Goal: Transaction & Acquisition: Obtain resource

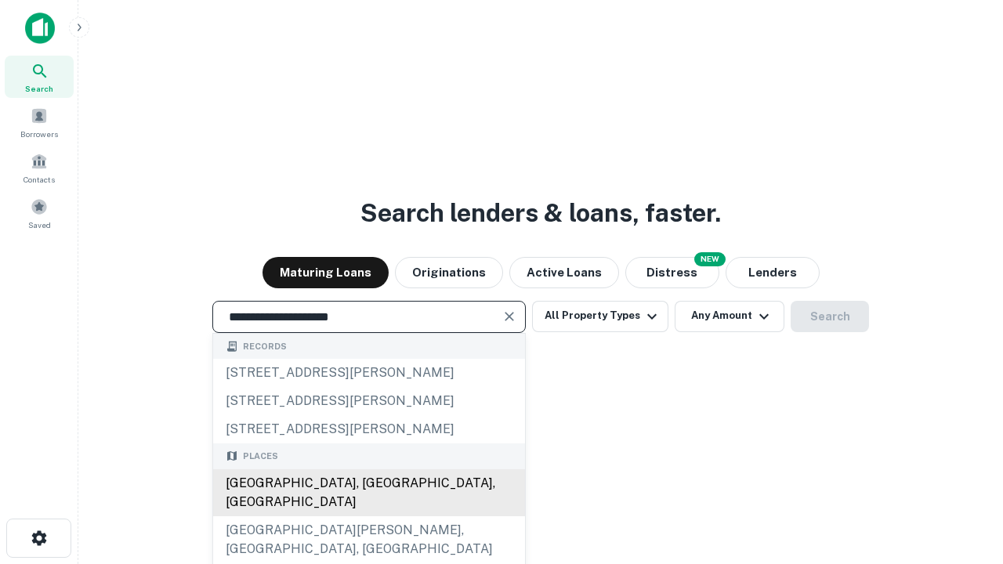
click at [368, 517] on div "[GEOGRAPHIC_DATA], [GEOGRAPHIC_DATA], [GEOGRAPHIC_DATA]" at bounding box center [369, 492] width 312 height 47
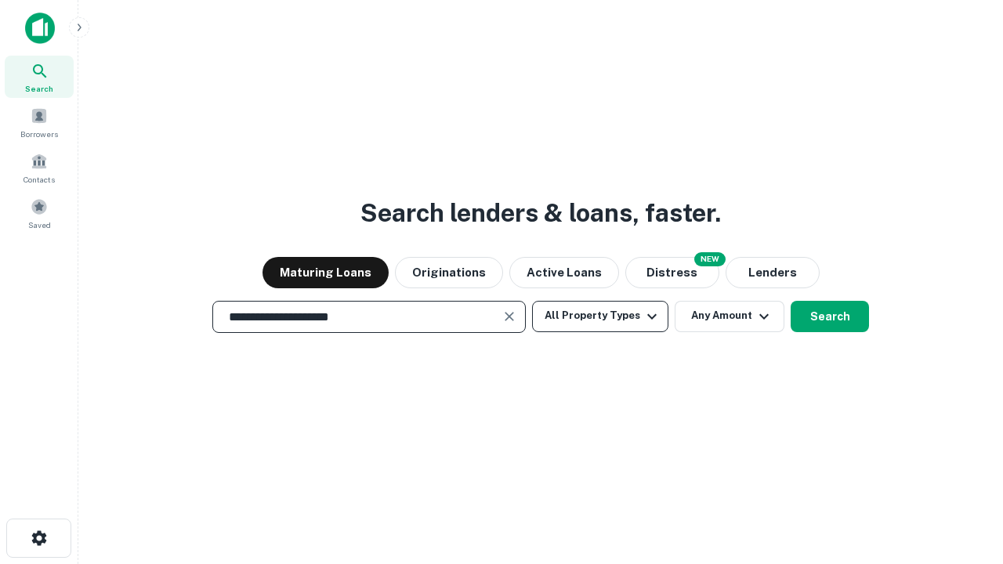
type input "**********"
click at [600, 316] on button "All Property Types" at bounding box center [600, 316] width 136 height 31
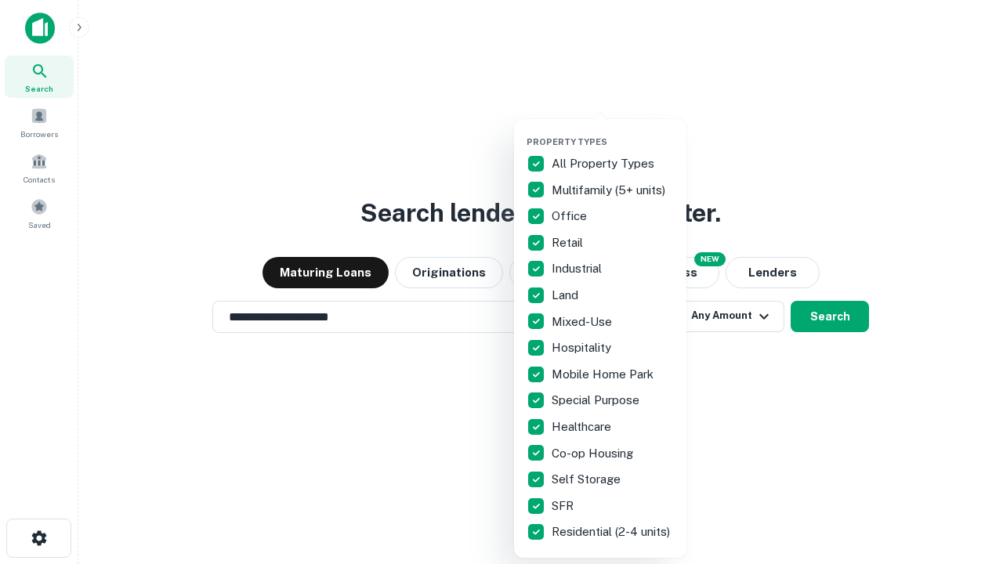
click at [613, 132] on button "button" at bounding box center [613, 132] width 172 height 1
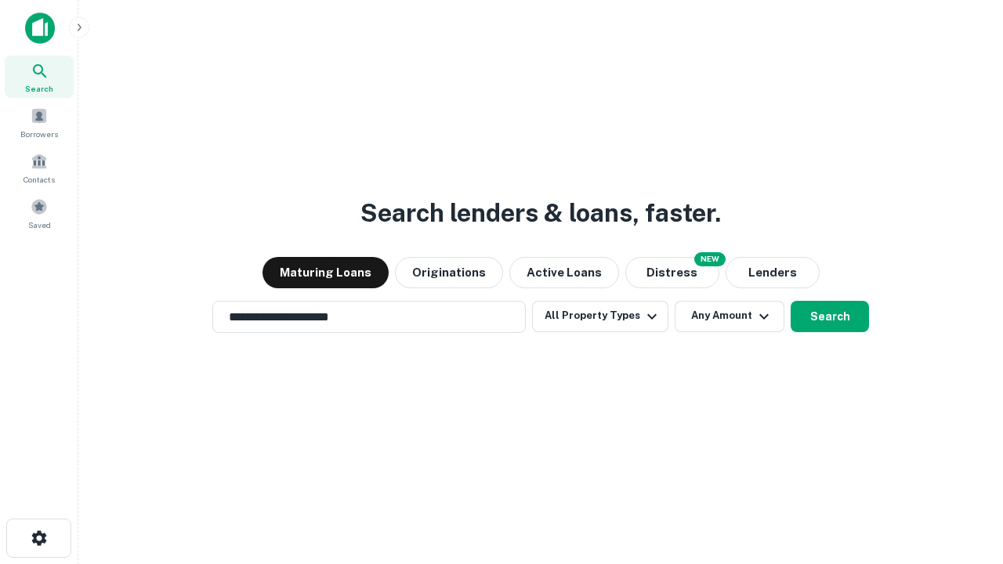
scroll to position [9, 189]
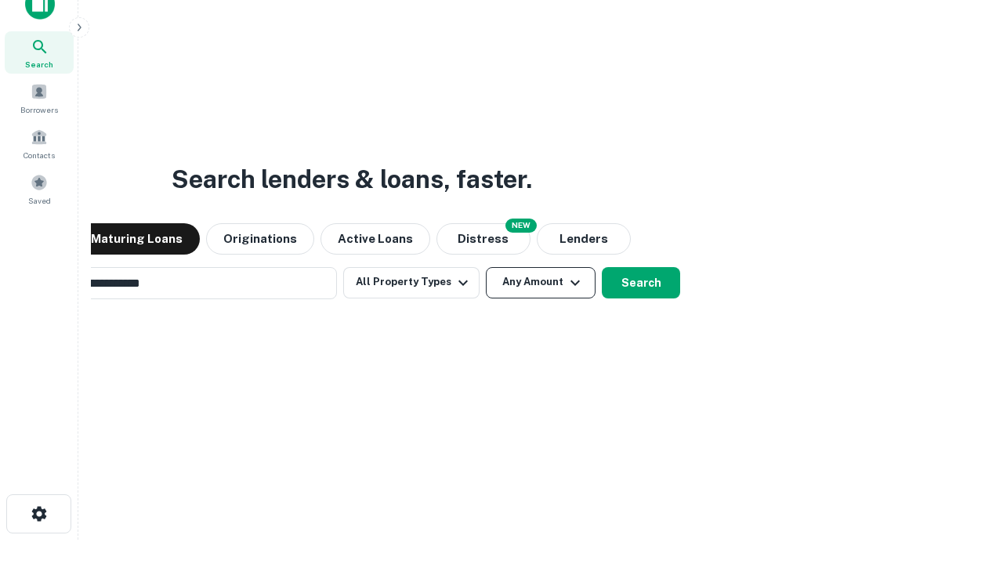
click at [486, 267] on button "Any Amount" at bounding box center [541, 282] width 110 height 31
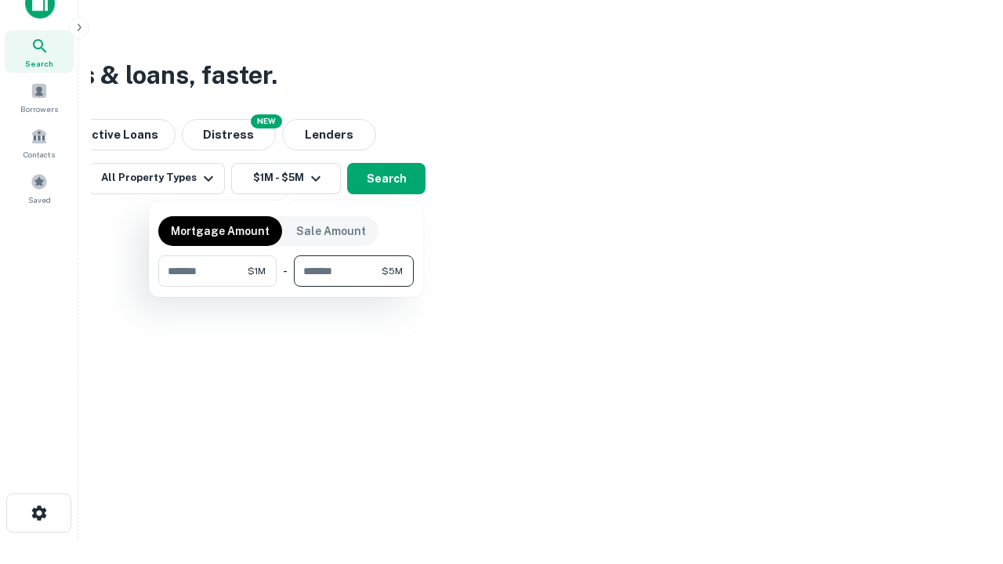
type input "*******"
click at [286, 287] on button "button" at bounding box center [286, 287] width 256 height 1
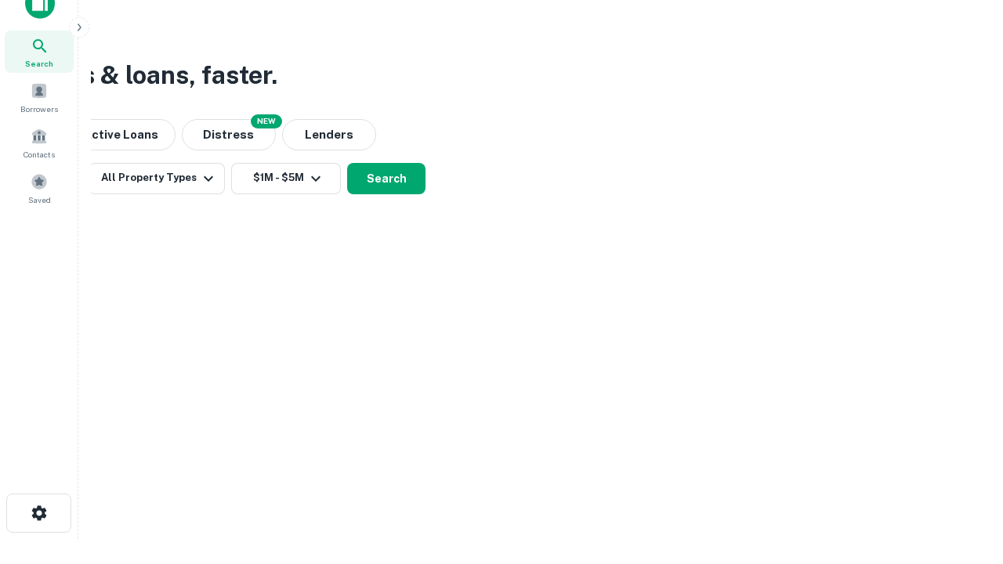
scroll to position [9, 289]
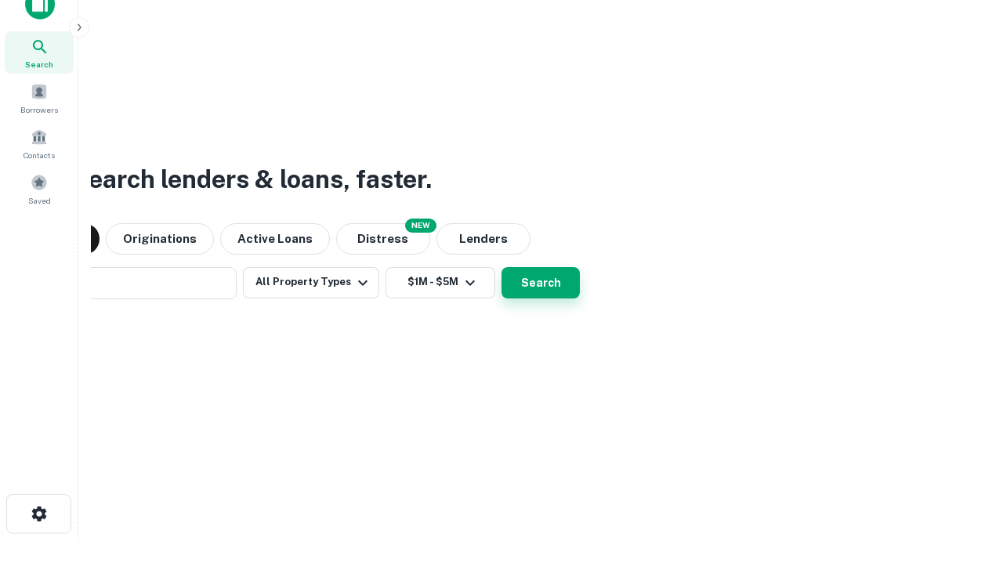
click at [502, 267] on button "Search" at bounding box center [541, 282] width 78 height 31
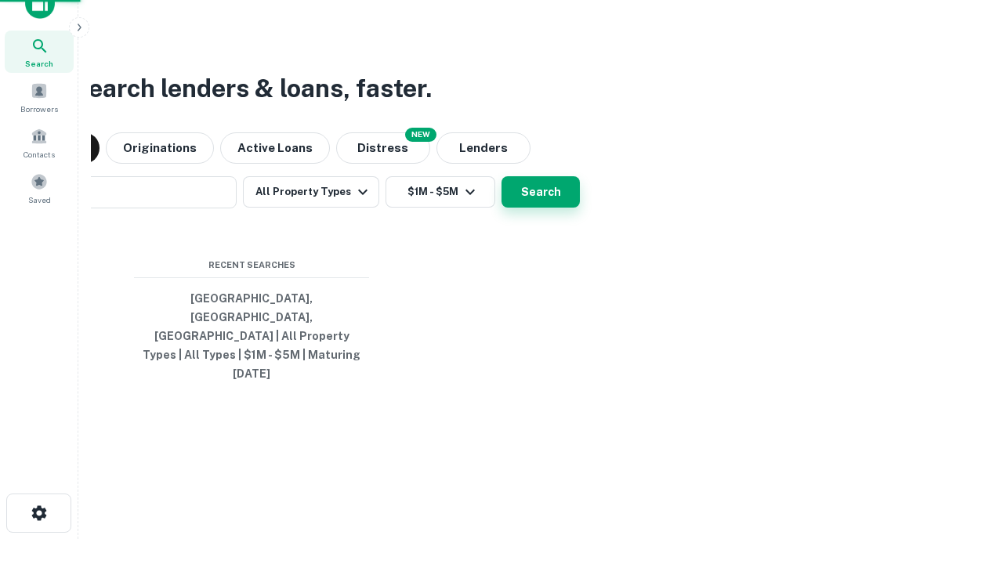
scroll to position [42, 444]
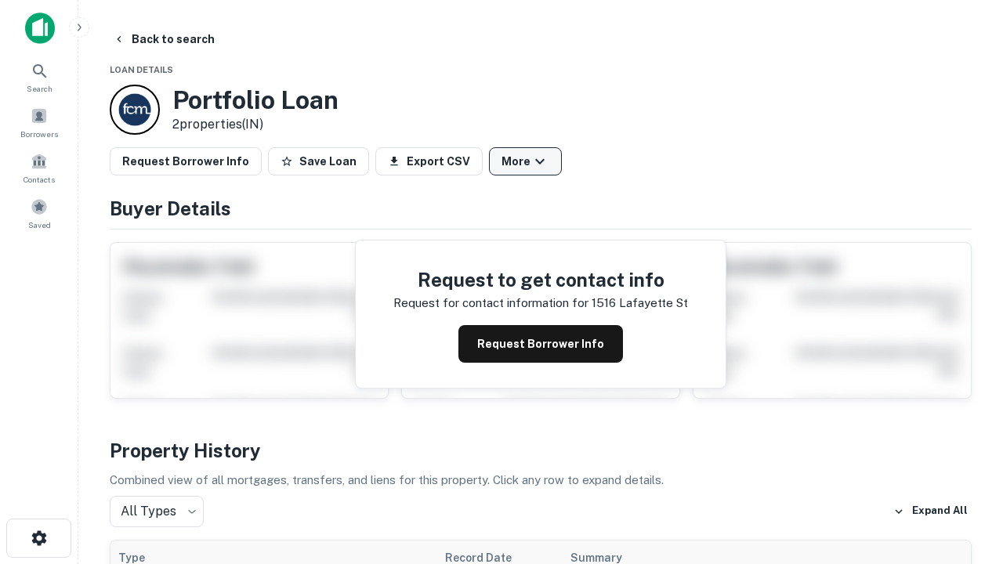
click at [525, 161] on button "More" at bounding box center [525, 161] width 73 height 28
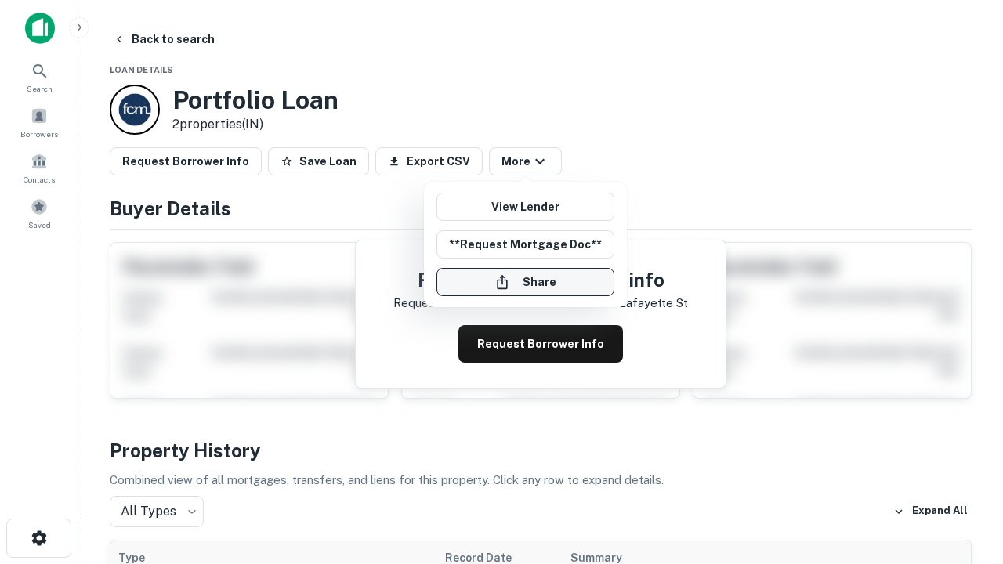
click at [525, 282] on button "Share" at bounding box center [526, 282] width 178 height 28
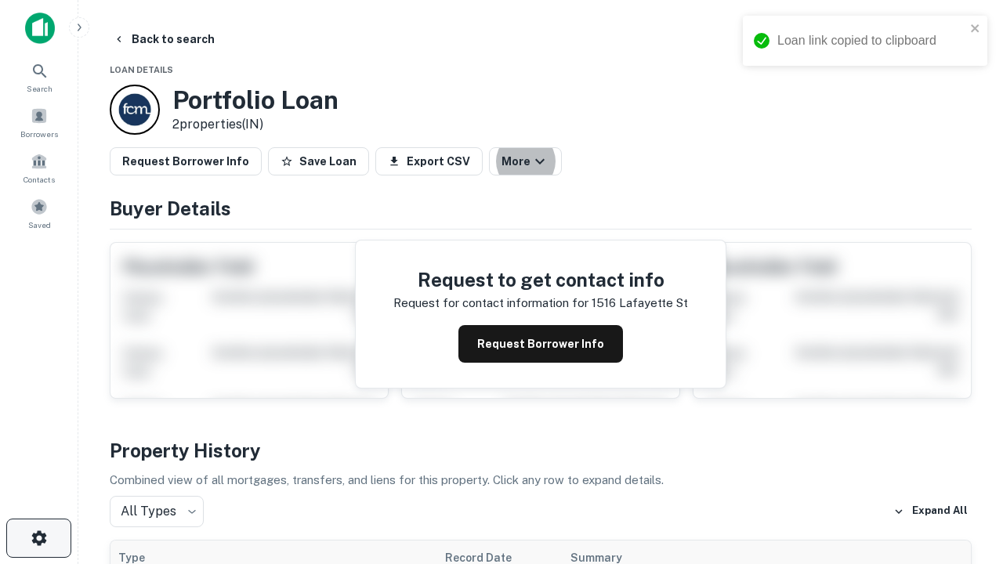
click at [38, 538] on icon "button" at bounding box center [39, 538] width 19 height 19
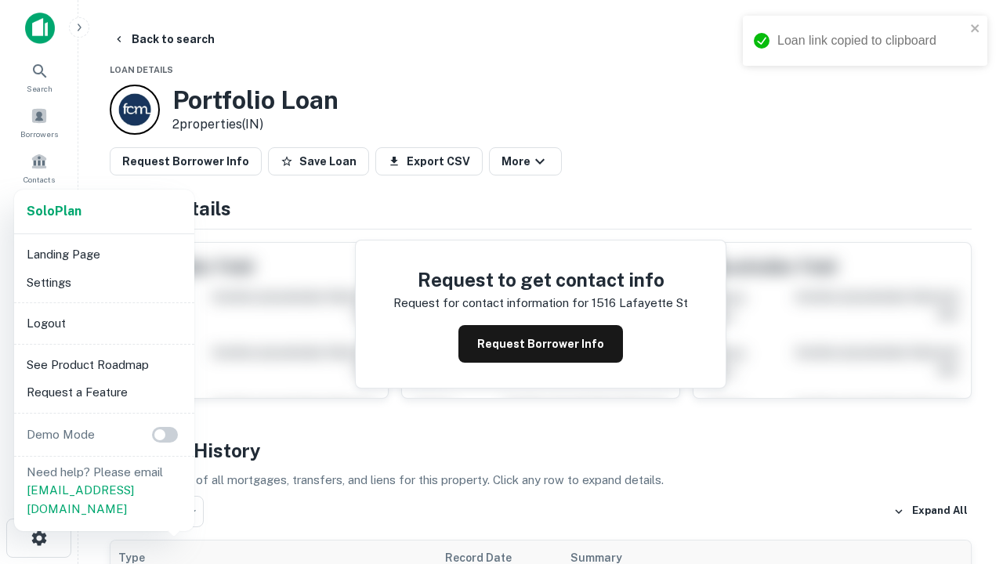
click at [103, 323] on li "Logout" at bounding box center [104, 324] width 168 height 28
